Goal: Navigation & Orientation: Find specific page/section

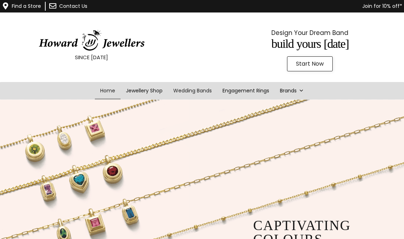
click at [188, 89] on link "Wedding Bands" at bounding box center [192, 90] width 49 height 17
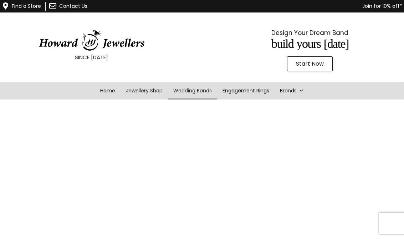
click at [143, 93] on link "Jewellery Shop" at bounding box center [143, 90] width 47 height 17
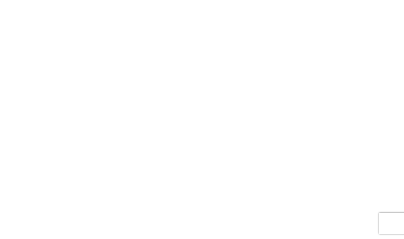
scroll to position [119, 0]
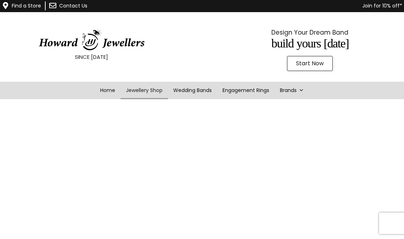
scroll to position [0, 0]
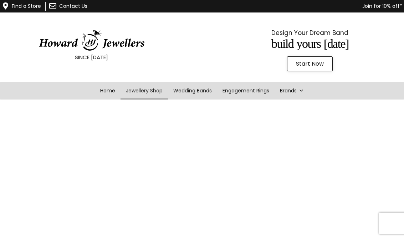
click at [144, 91] on link "Jewellery Shop" at bounding box center [143, 90] width 47 height 17
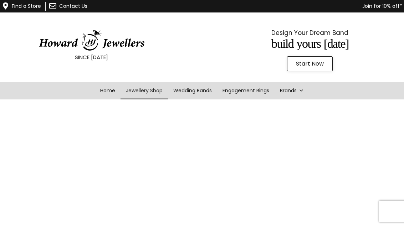
click at [134, 91] on link "Jewellery Shop" at bounding box center [143, 90] width 47 height 17
click at [258, 95] on link "Engagement Rings" at bounding box center [245, 90] width 57 height 17
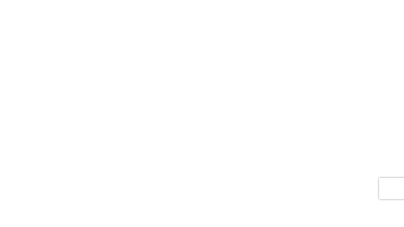
scroll to position [159, 0]
